Goal: Task Accomplishment & Management: Manage account settings

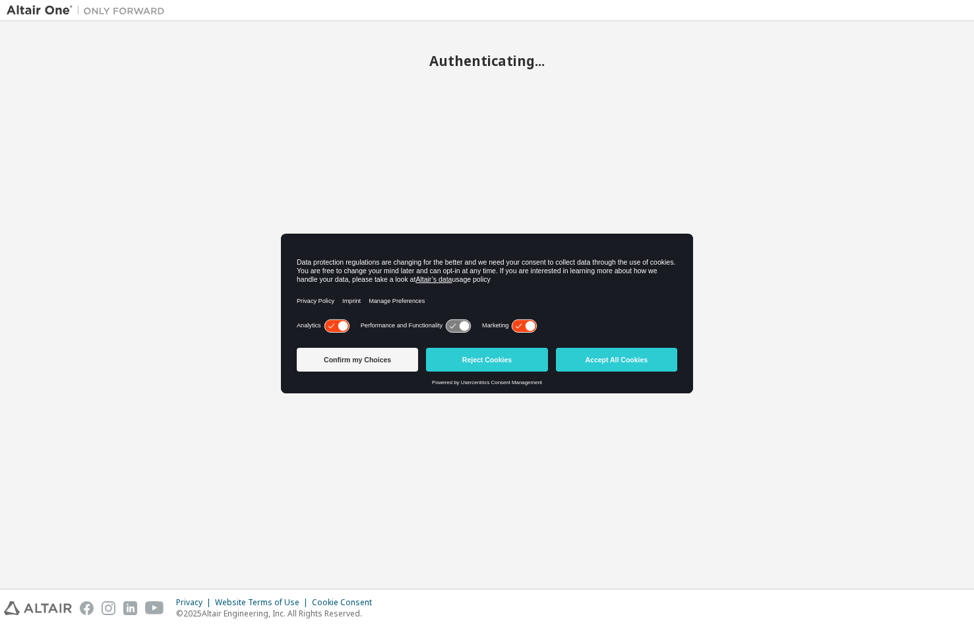
click at [637, 360] on button "Accept All Cookies" at bounding box center [616, 360] width 121 height 24
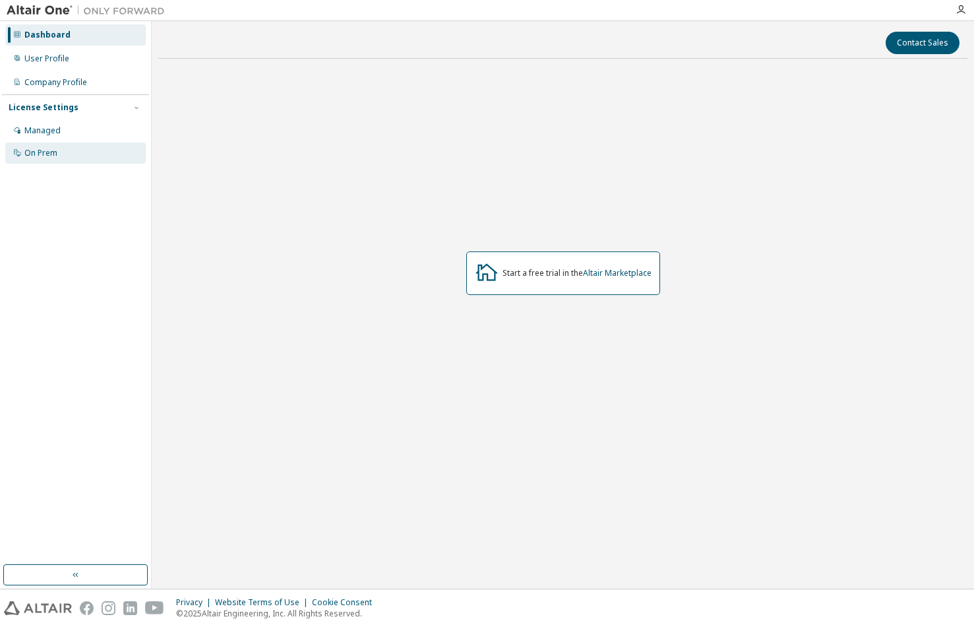
click at [57, 156] on div "On Prem" at bounding box center [75, 152] width 141 height 21
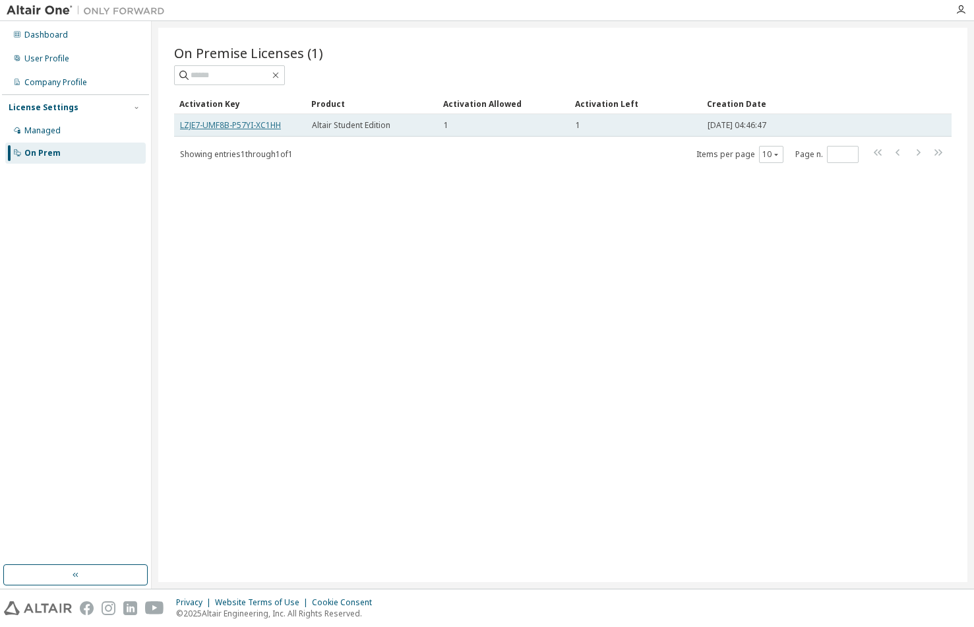
click at [261, 129] on link "LZJE7-UMF8B-P57YI-XC1HH" at bounding box center [230, 124] width 101 height 11
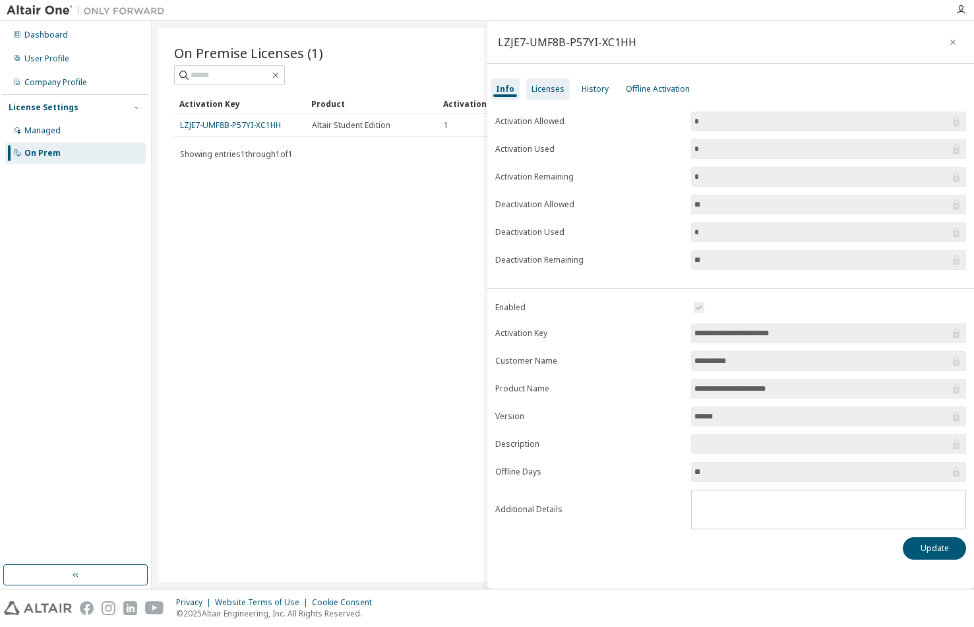
click at [559, 95] on div "Licenses" at bounding box center [548, 88] width 44 height 21
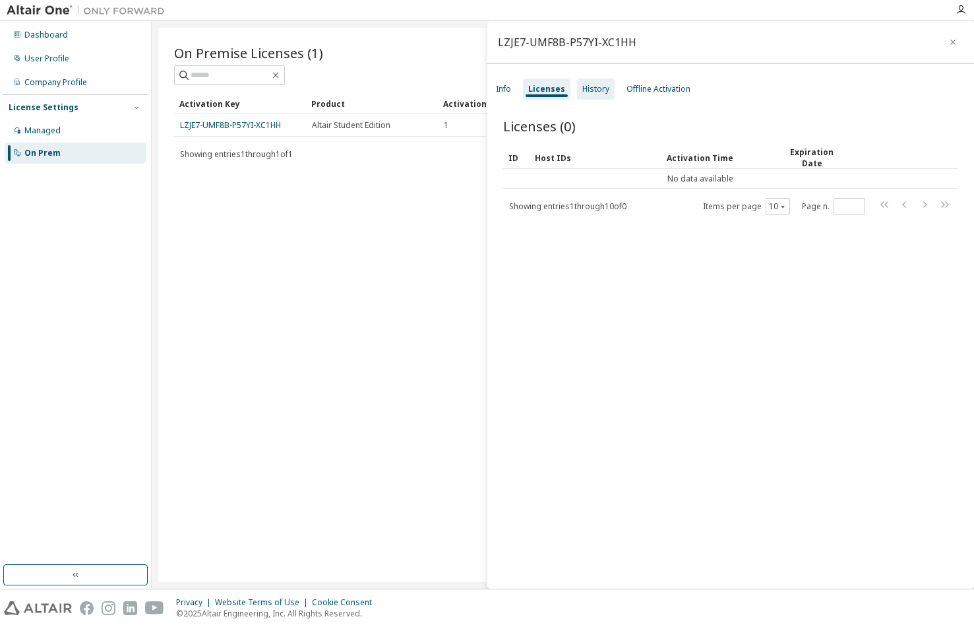
click at [606, 92] on div "History" at bounding box center [596, 88] width 38 height 21
click at [636, 93] on div "Offline Activation" at bounding box center [659, 89] width 64 height 11
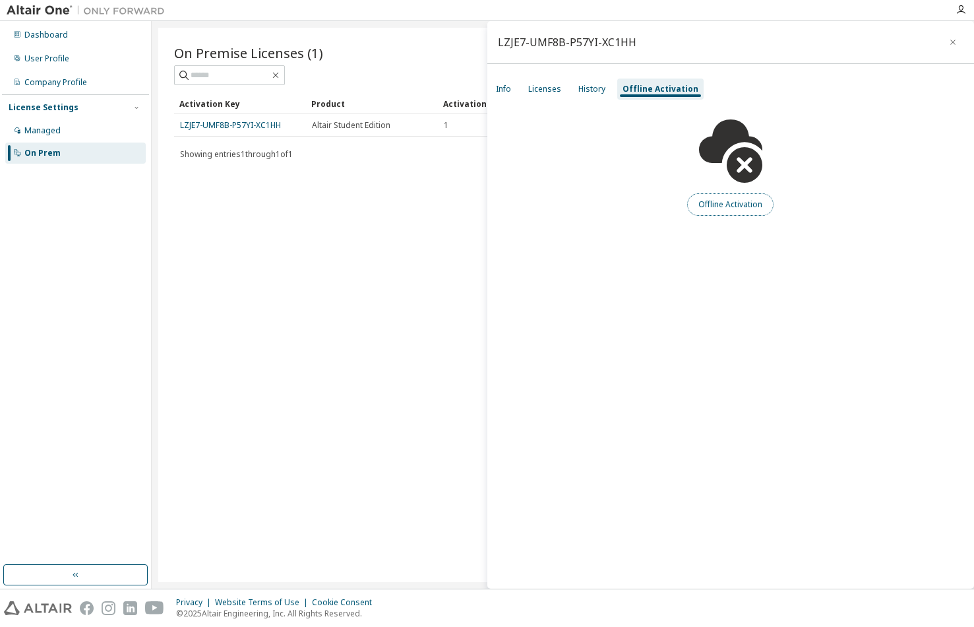
click at [717, 210] on button "Offline Activation" at bounding box center [730, 204] width 86 height 22
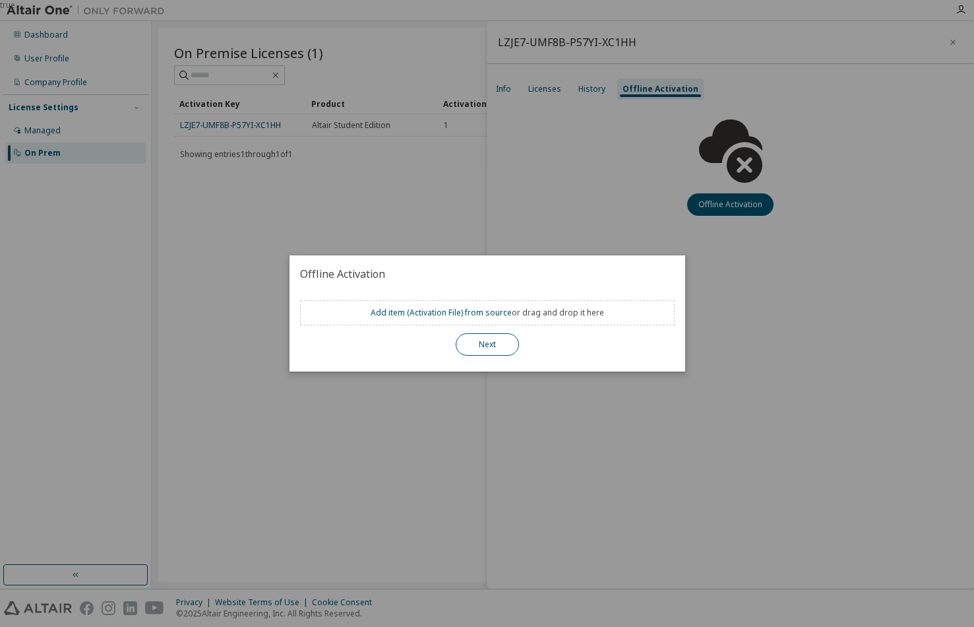
click at [507, 348] on button "Next" at bounding box center [487, 344] width 63 height 22
click at [629, 218] on div "true" at bounding box center [487, 313] width 974 height 627
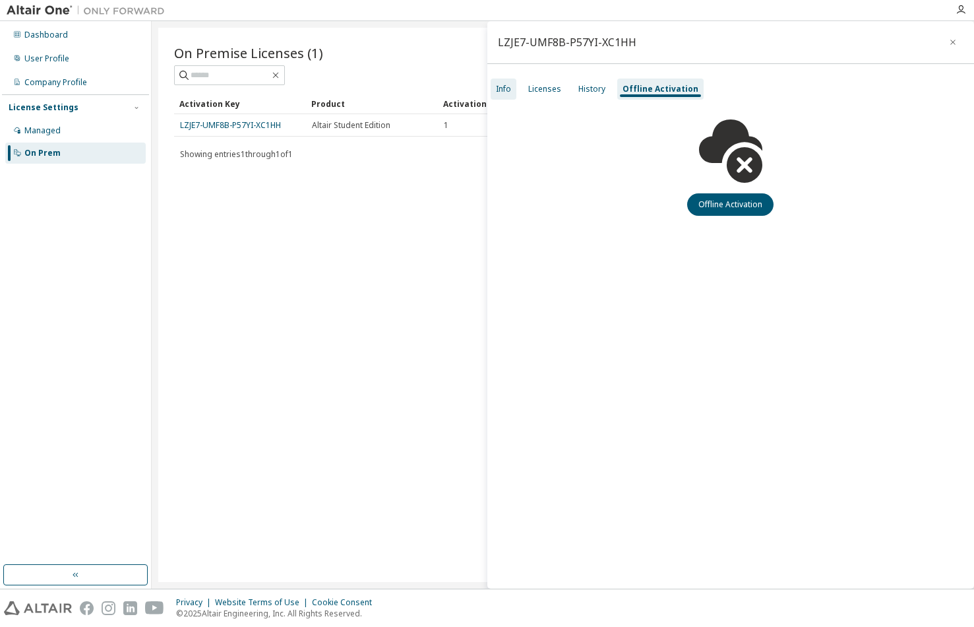
click at [499, 94] on div "Info" at bounding box center [503, 89] width 15 height 11
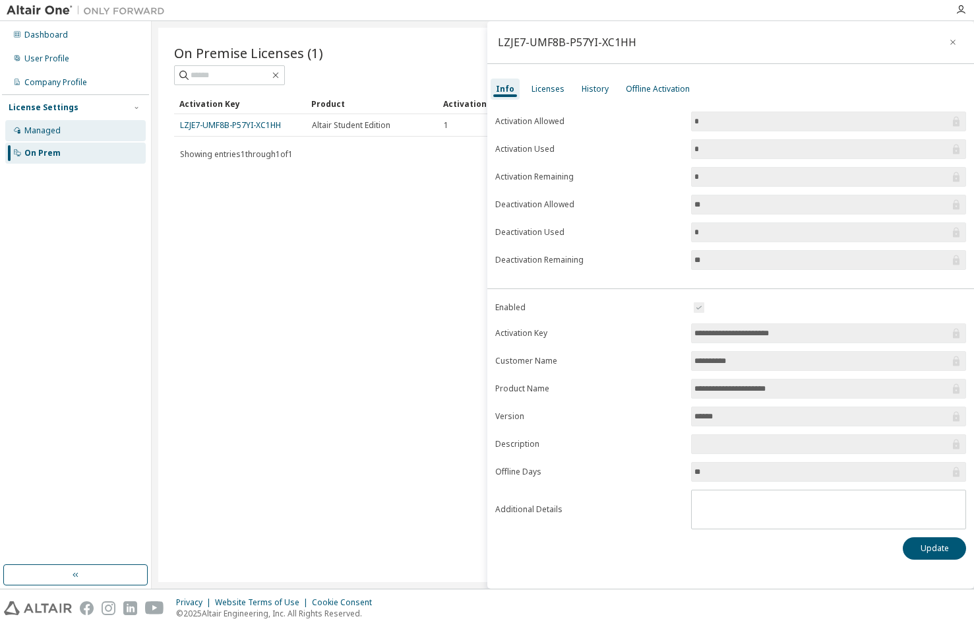
click at [48, 133] on div "Managed" at bounding box center [42, 130] width 36 height 11
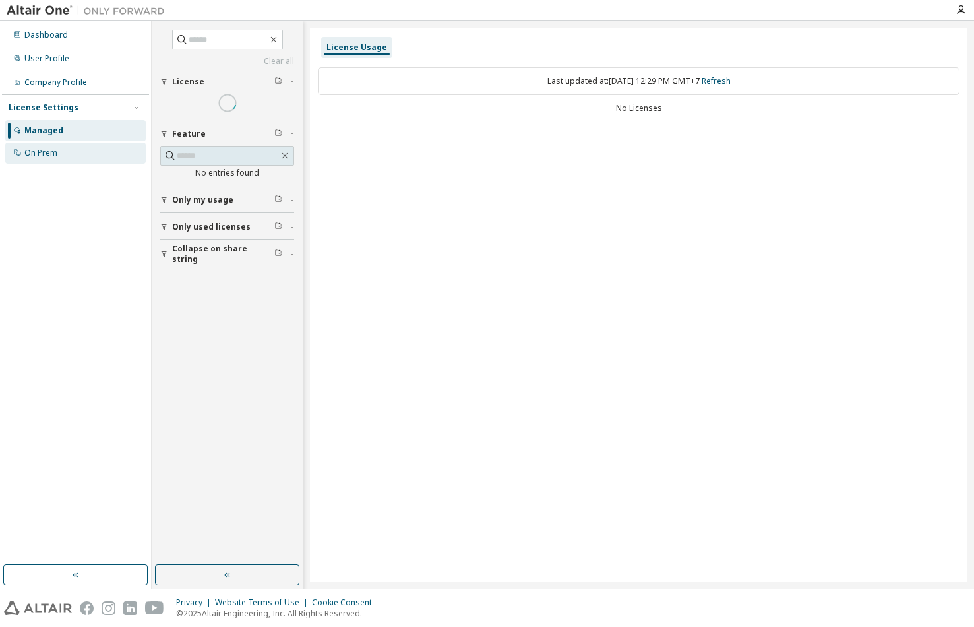
click at [54, 150] on div "On Prem" at bounding box center [40, 153] width 33 height 11
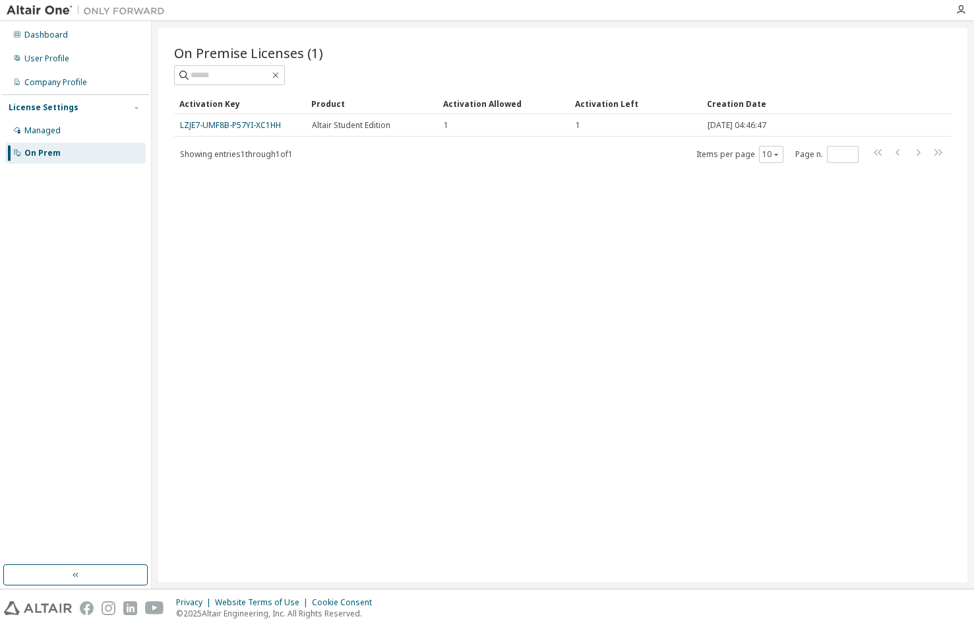
click at [66, 46] on div "Dashboard User Profile Company Profile License Settings Managed On Prem" at bounding box center [75, 94] width 147 height 142
click at [65, 51] on div "User Profile" at bounding box center [75, 58] width 141 height 21
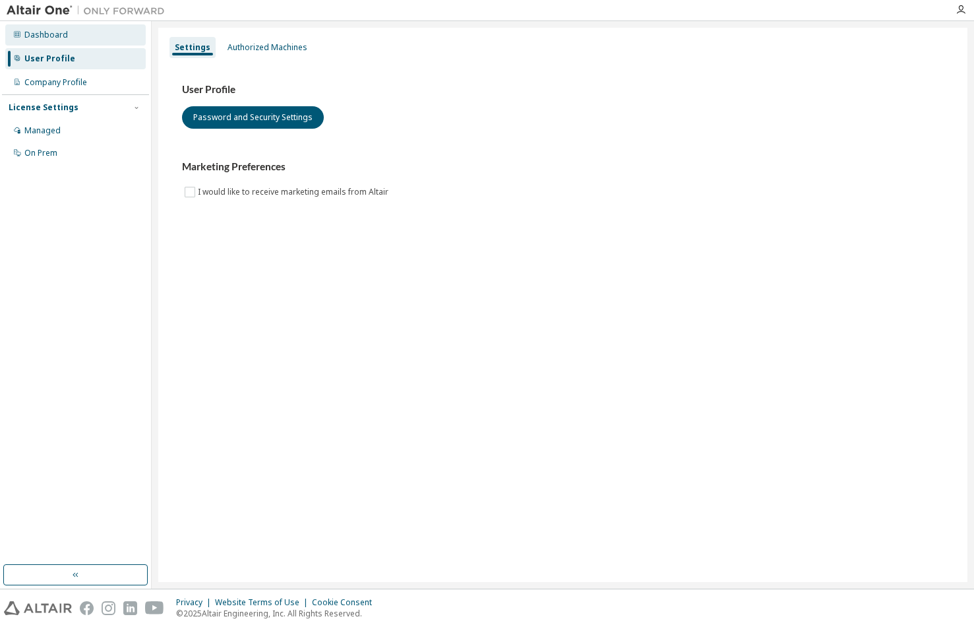
click at [36, 32] on div "Dashboard" at bounding box center [46, 35] width 44 height 11
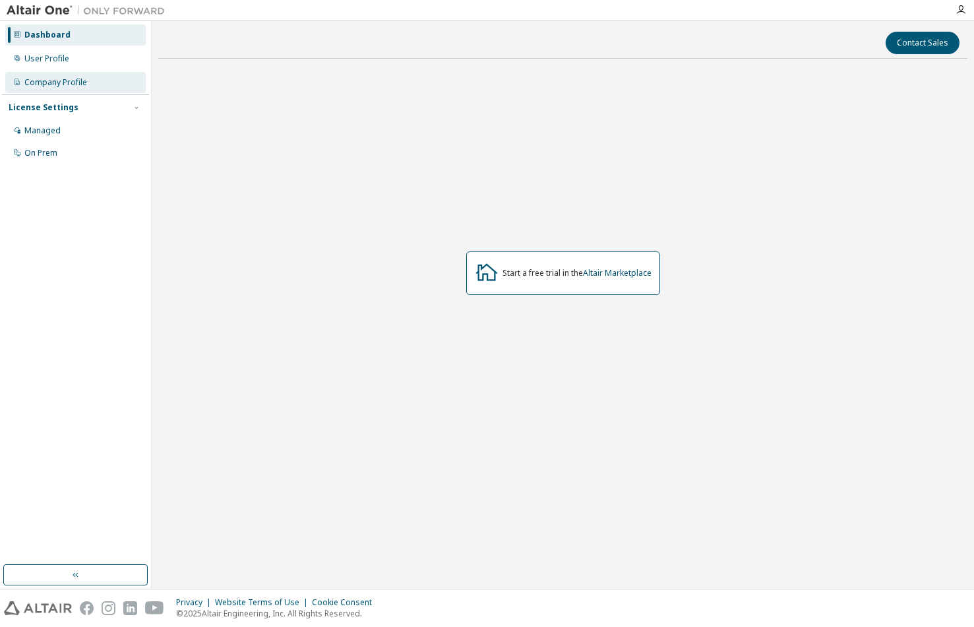
click at [80, 83] on div "Company Profile" at bounding box center [55, 82] width 63 height 11
